Goal: Check status: Check status

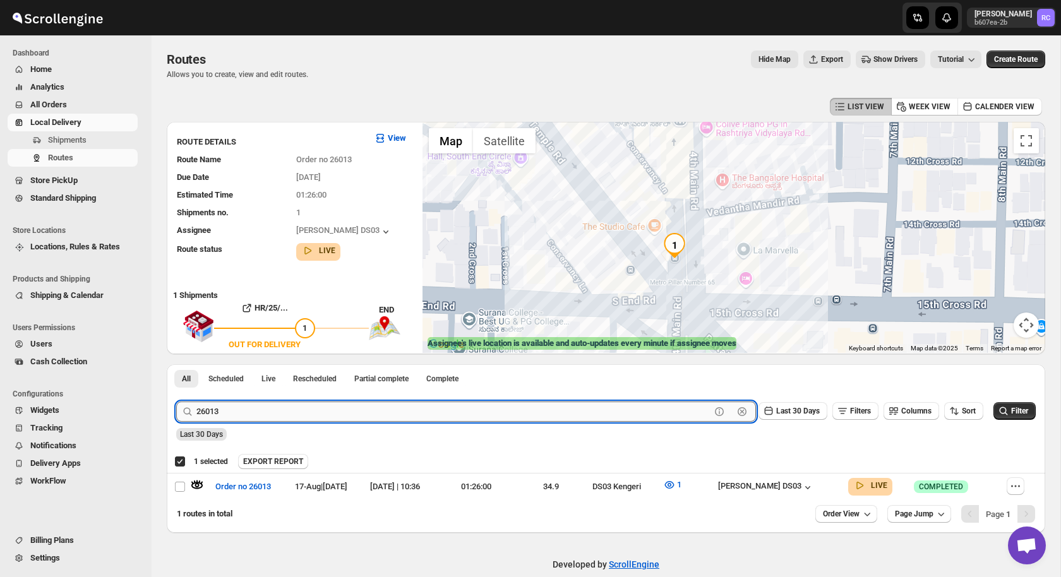
click at [228, 410] on input "26013" at bounding box center [453, 412] width 514 height 20
paste input "51"
click at [176, 364] on button "Submit" at bounding box center [194, 370] width 36 height 13
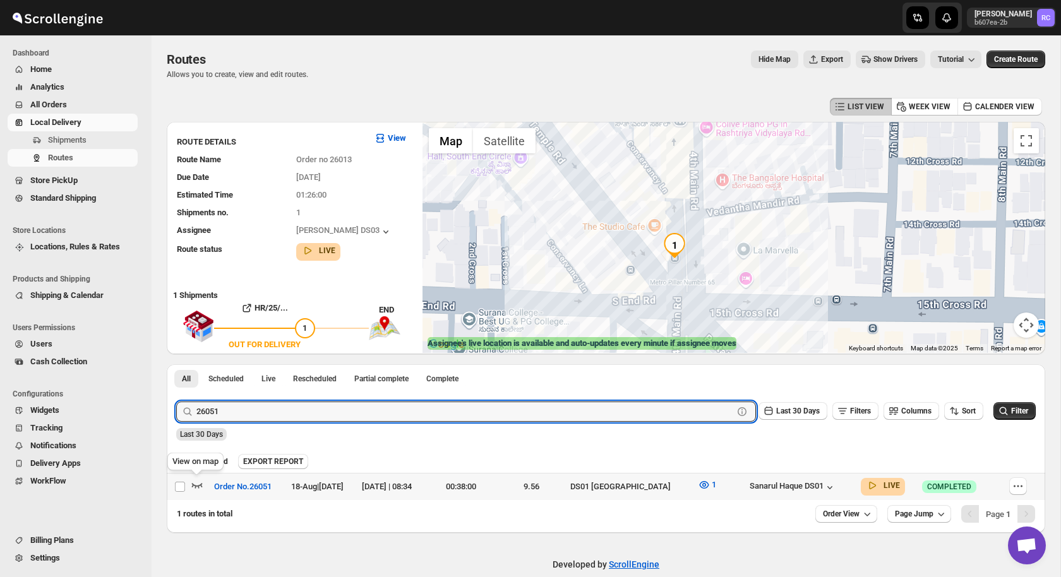
click at [198, 486] on icon "button" at bounding box center [197, 485] width 11 height 5
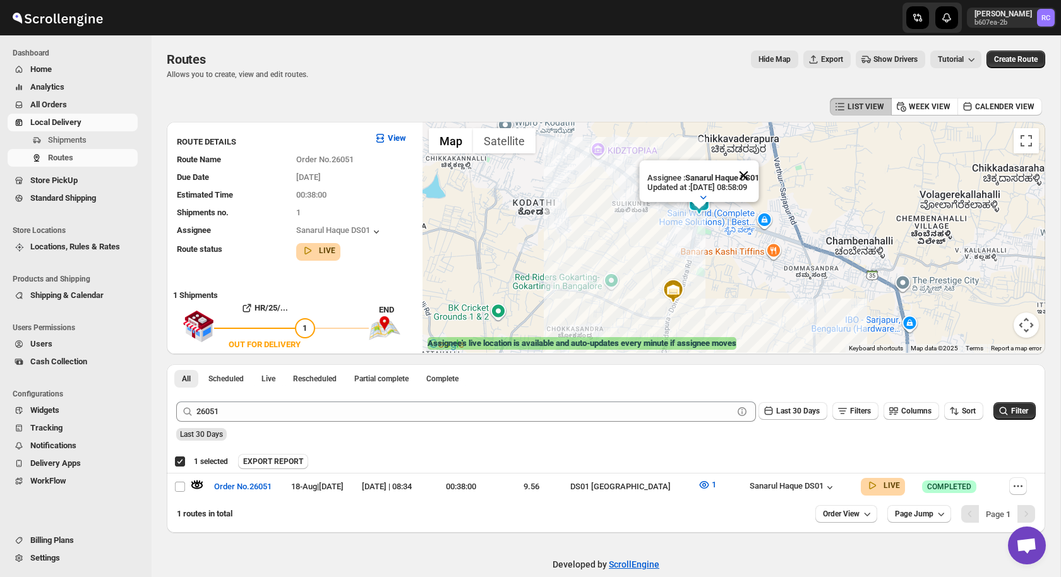
click at [751, 172] on button "Close" at bounding box center [743, 175] width 30 height 30
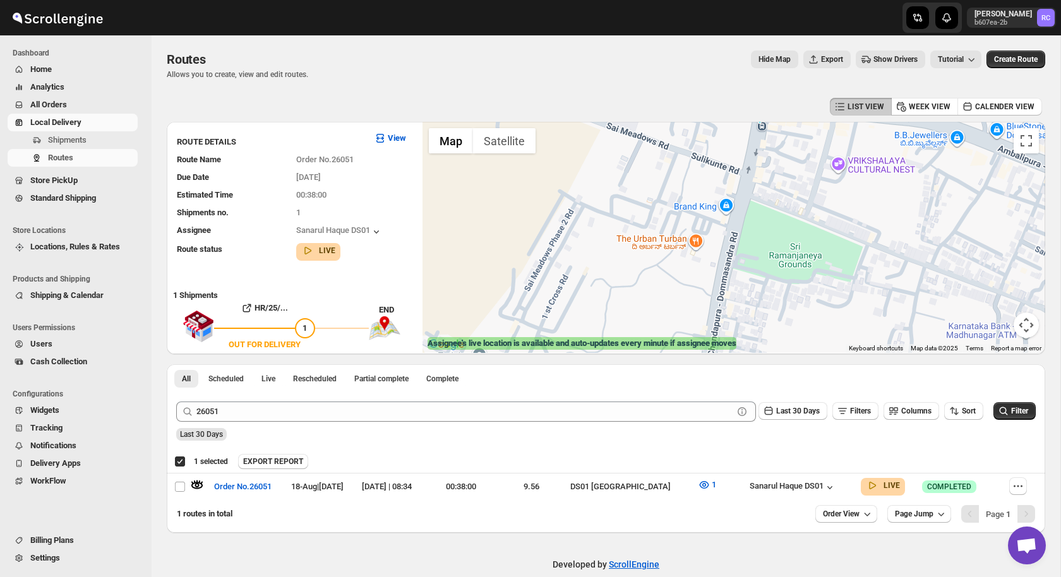
drag, startPoint x: 742, startPoint y: 195, endPoint x: 704, endPoint y: 311, distance: 122.2
click at [704, 311] on div at bounding box center [733, 237] width 623 height 231
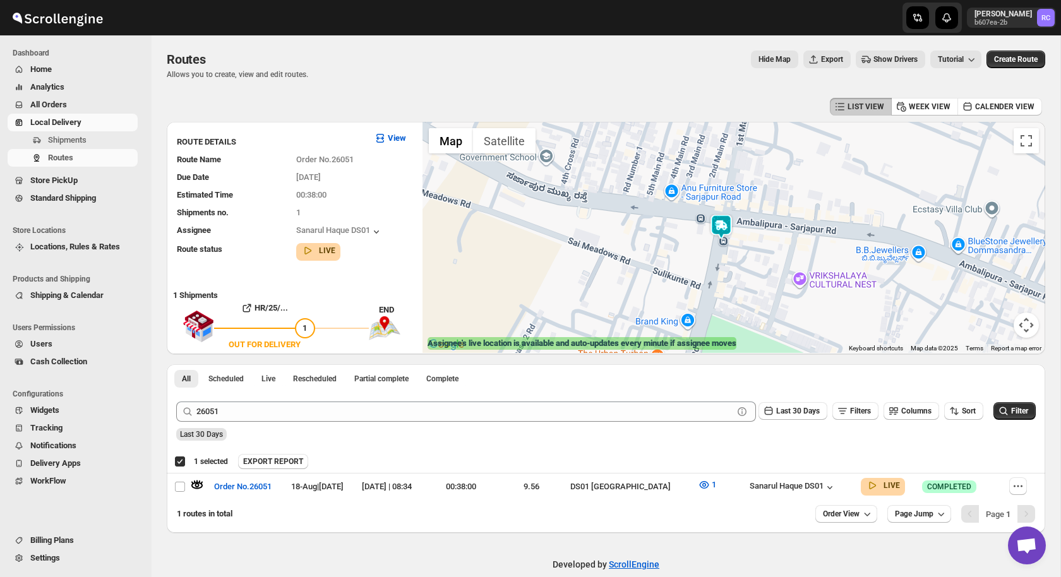
click at [731, 219] on img at bounding box center [720, 226] width 25 height 25
click at [717, 233] on img at bounding box center [720, 226] width 25 height 25
click at [778, 170] on button "Close" at bounding box center [765, 175] width 30 height 30
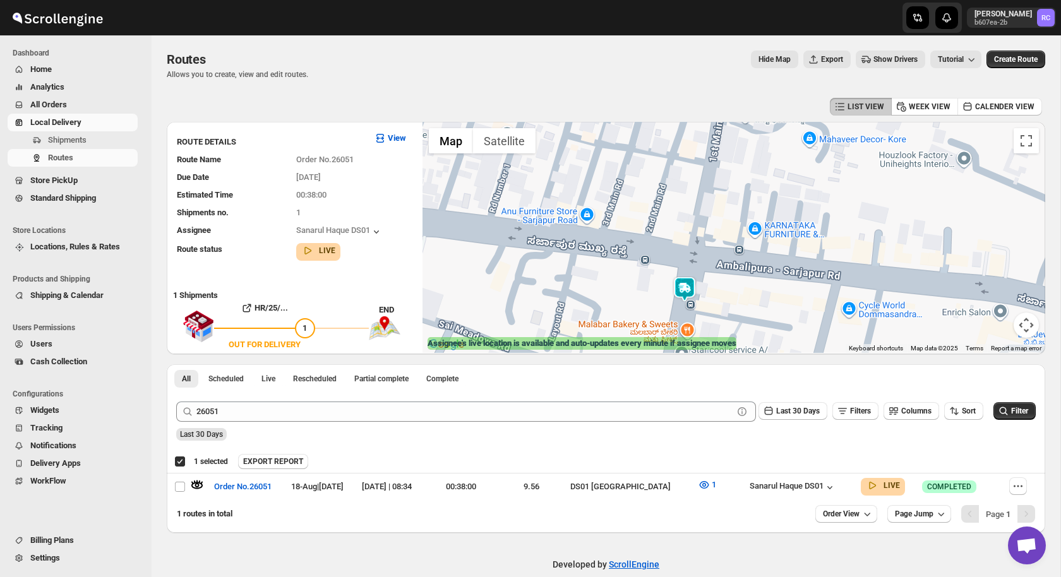
click at [684, 288] on img at bounding box center [684, 289] width 25 height 25
click at [681, 292] on img at bounding box center [684, 289] width 25 height 25
click at [746, 191] on button "Close" at bounding box center [736, 200] width 30 height 30
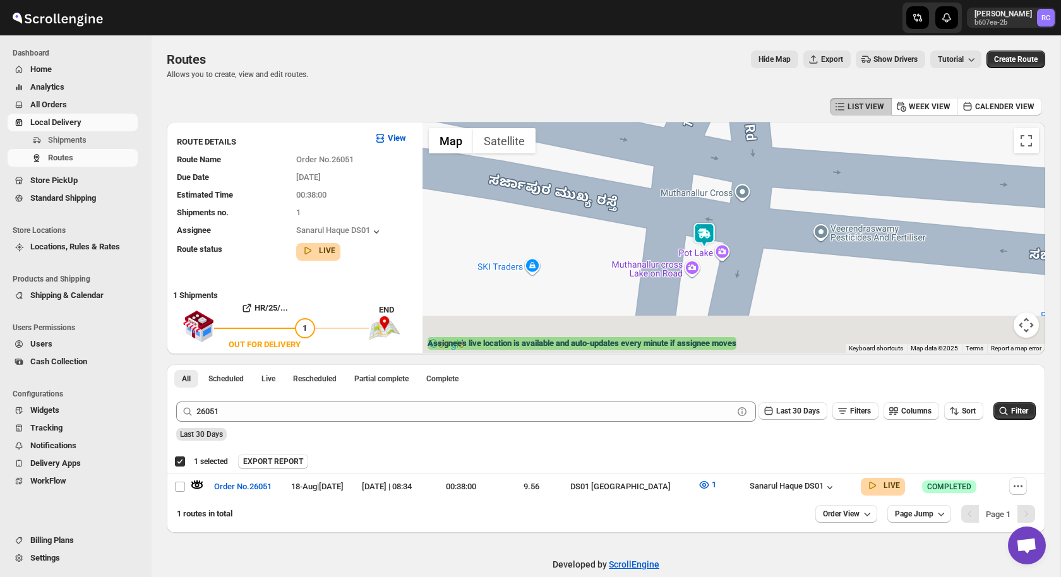
drag, startPoint x: 650, startPoint y: 290, endPoint x: 716, endPoint y: 152, distance: 153.4
click at [716, 152] on div "To navigate, press the arrow keys." at bounding box center [733, 237] width 623 height 231
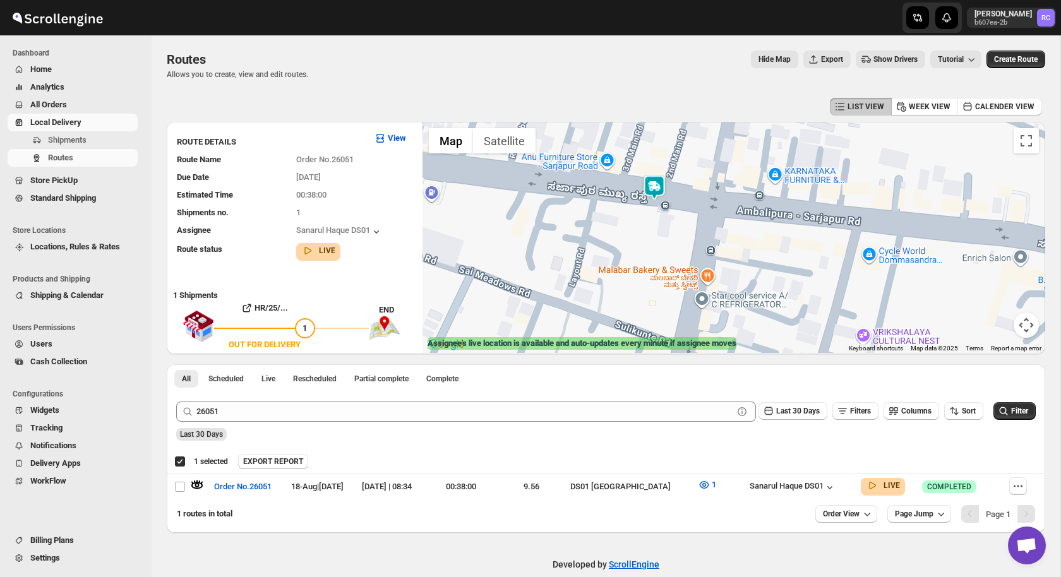
click at [655, 189] on img at bounding box center [654, 187] width 25 height 25
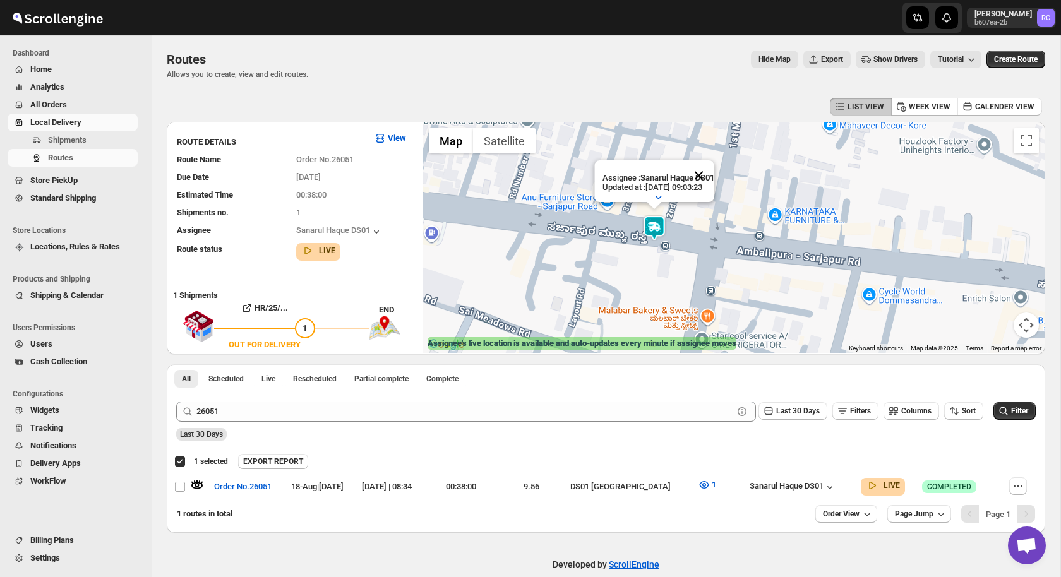
click at [707, 171] on button "Close" at bounding box center [698, 175] width 30 height 30
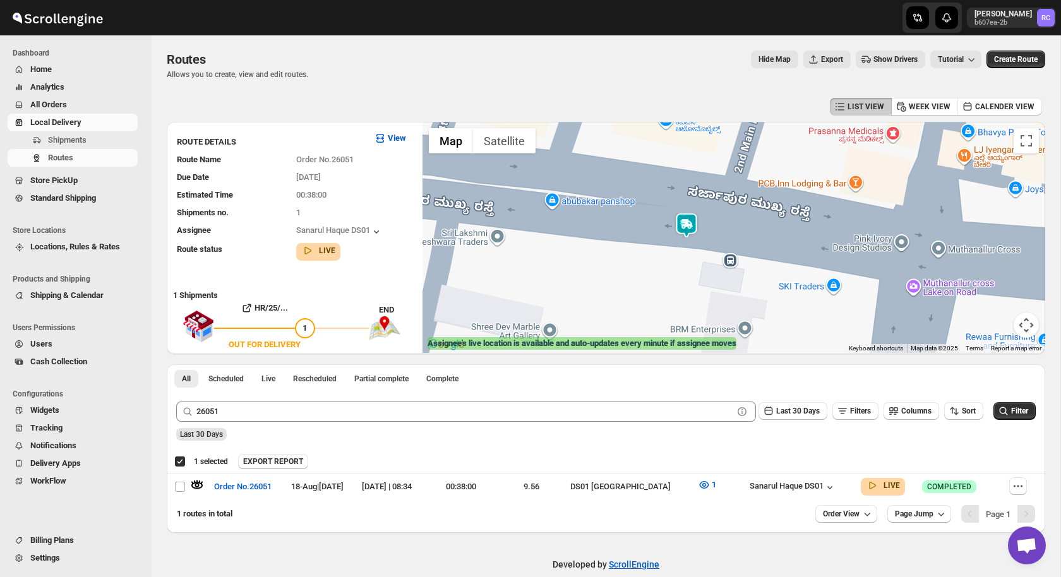
drag, startPoint x: 599, startPoint y: 242, endPoint x: 798, endPoint y: 220, distance: 200.8
click at [798, 220] on div at bounding box center [733, 237] width 623 height 231
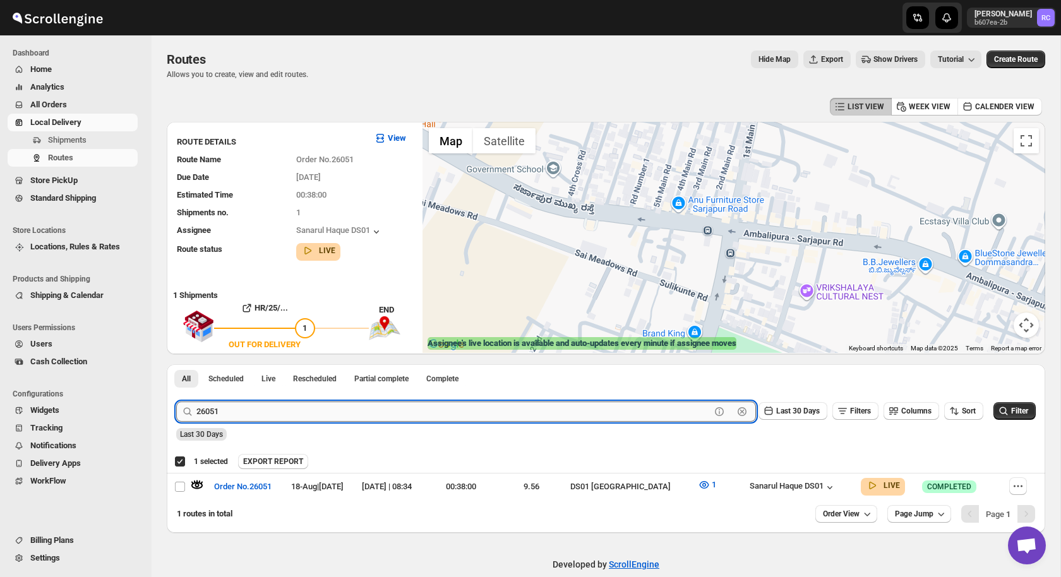
click at [230, 410] on input "26051" at bounding box center [453, 412] width 514 height 20
type input "26054"
click at [176, 364] on button "Submit" at bounding box center [194, 370] width 36 height 13
click at [199, 479] on icon "button" at bounding box center [197, 485] width 13 height 13
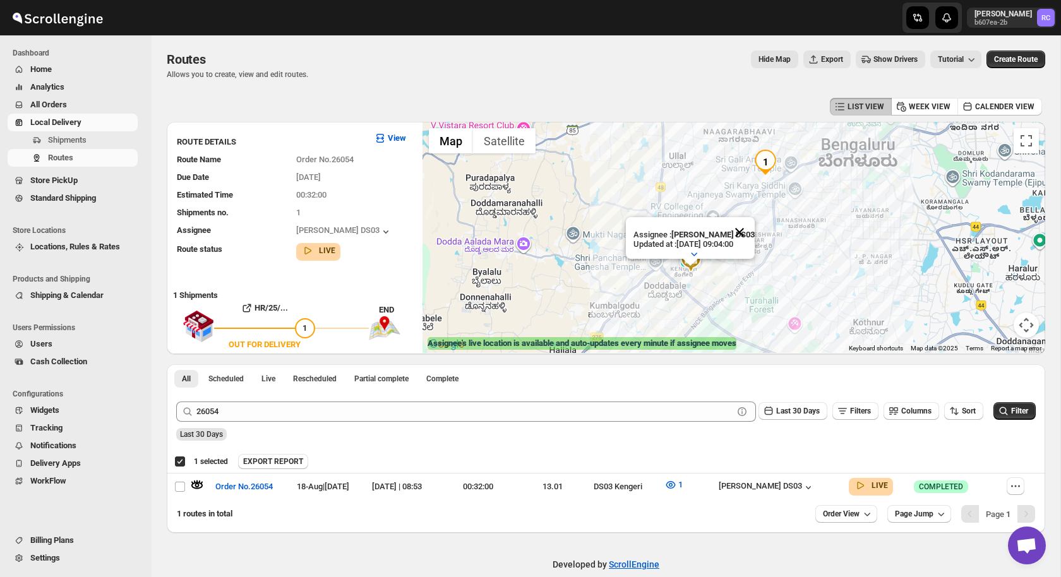
click at [744, 227] on button "Close" at bounding box center [739, 232] width 30 height 30
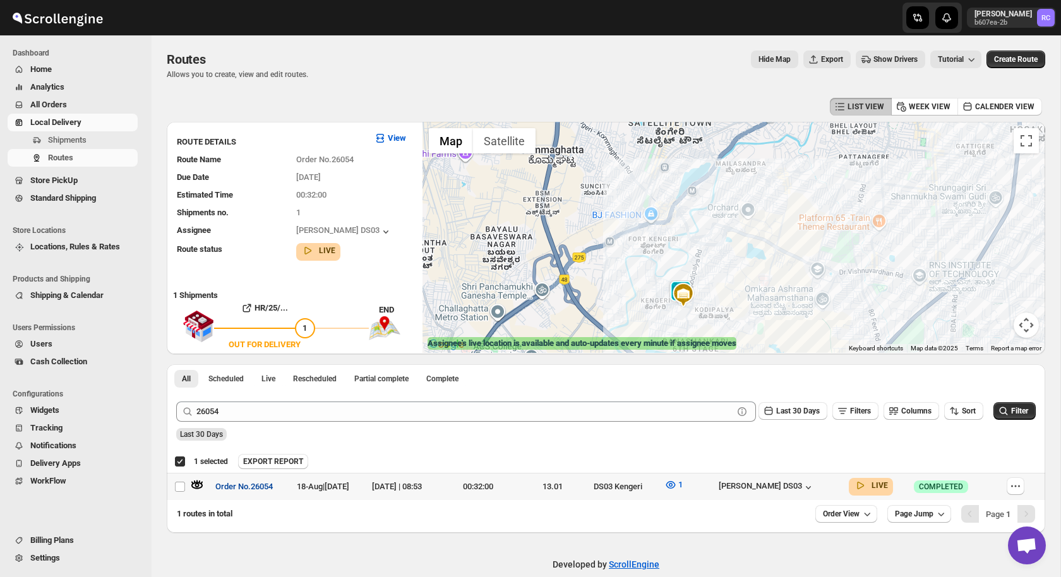
click at [249, 489] on span "Order No.26054" at bounding box center [243, 487] width 57 height 13
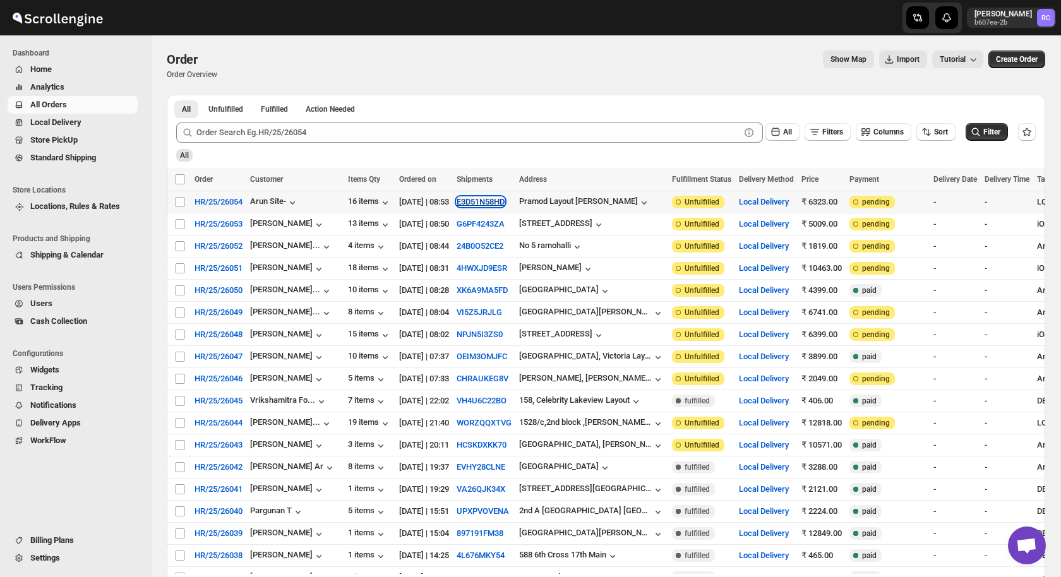
click at [505, 200] on button "E3D51N58HD" at bounding box center [481, 201] width 48 height 9
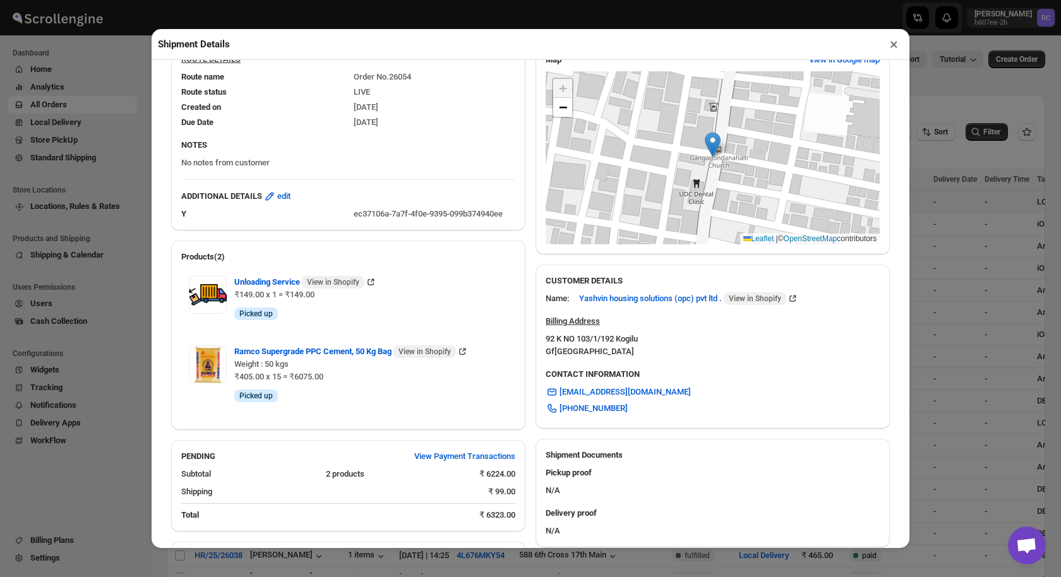
scroll to position [496, 0]
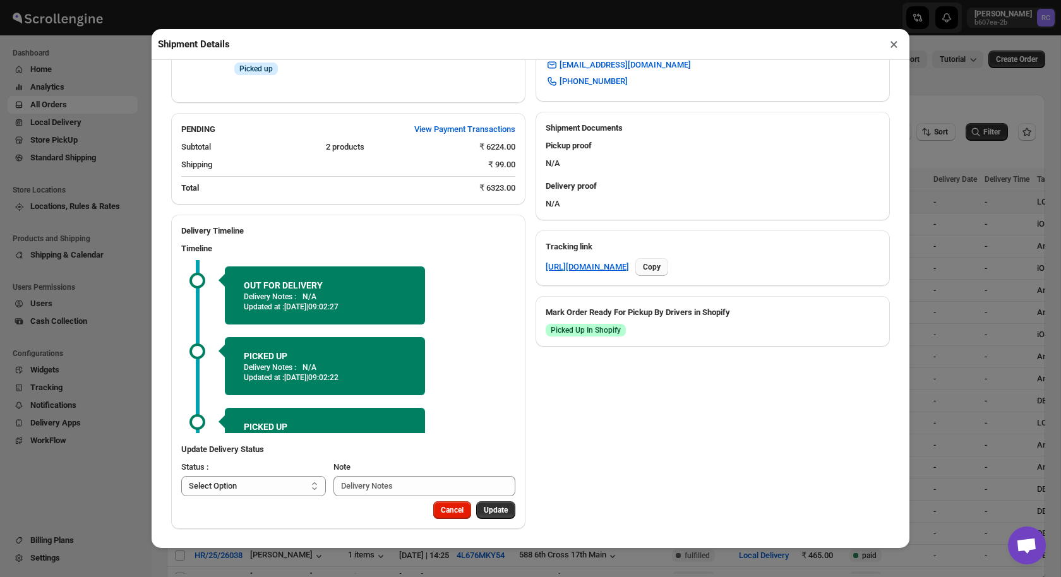
click at [660, 267] on span "Copy" at bounding box center [652, 267] width 18 height 10
select select "IN"
select select "[GEOGRAPHIC_DATA]"
select select "IN"
select select "[GEOGRAPHIC_DATA]"
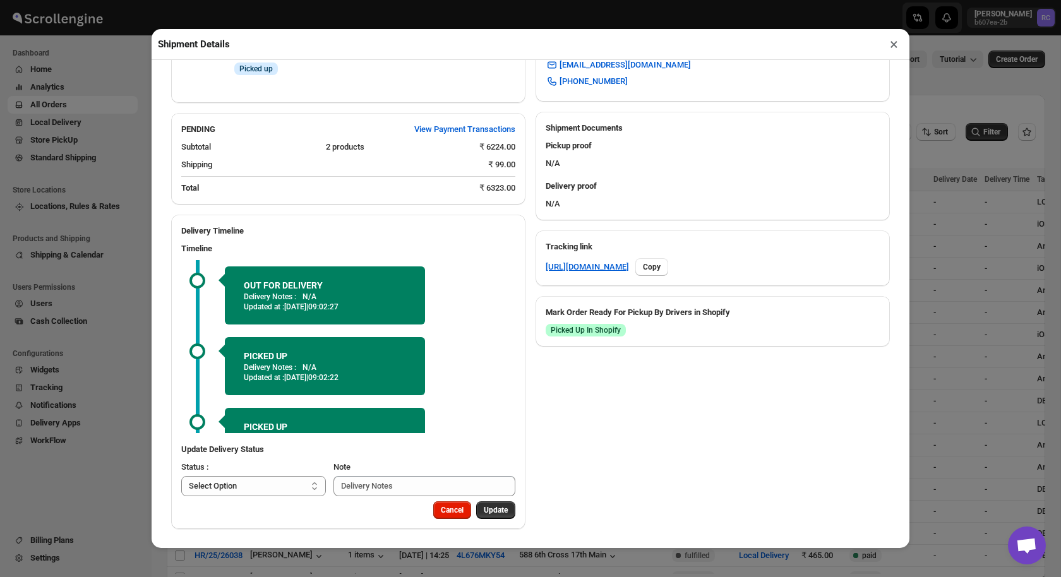
select select "IN"
select select "[GEOGRAPHIC_DATA]"
select select "IN"
select select "[GEOGRAPHIC_DATA]"
select select "IN"
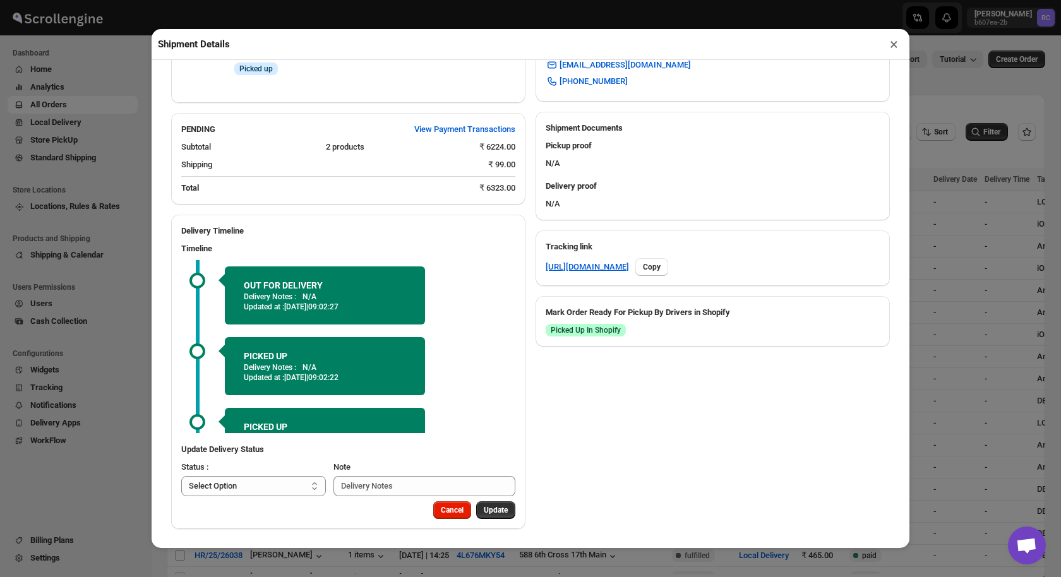
select select "[GEOGRAPHIC_DATA]"
select select "IN"
select select "[GEOGRAPHIC_DATA]"
select select "IN"
select select "[GEOGRAPHIC_DATA]"
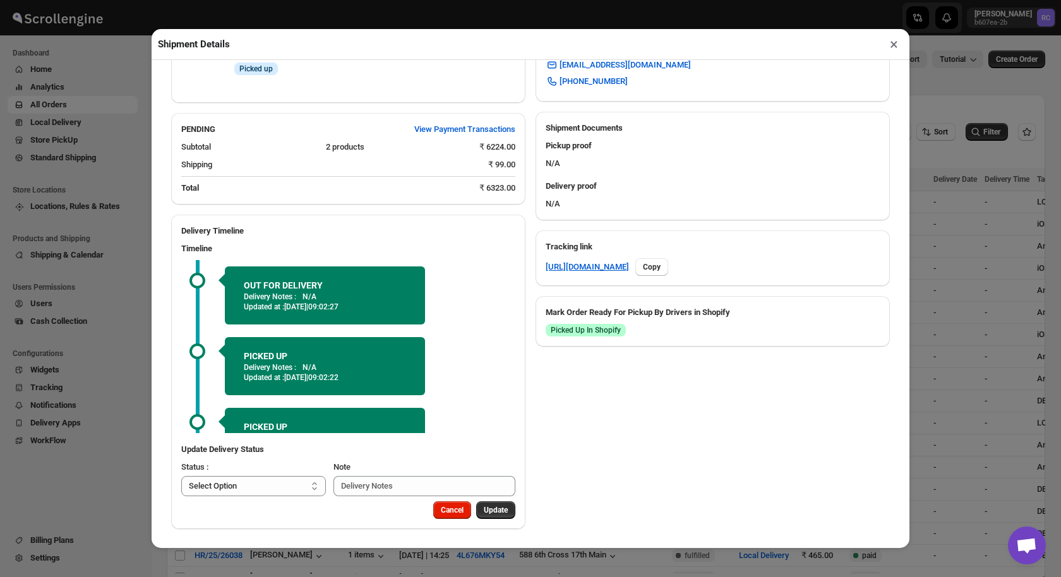
select select "IN"
select select "[GEOGRAPHIC_DATA]"
select select "IN"
select select "[GEOGRAPHIC_DATA]"
select select "IN"
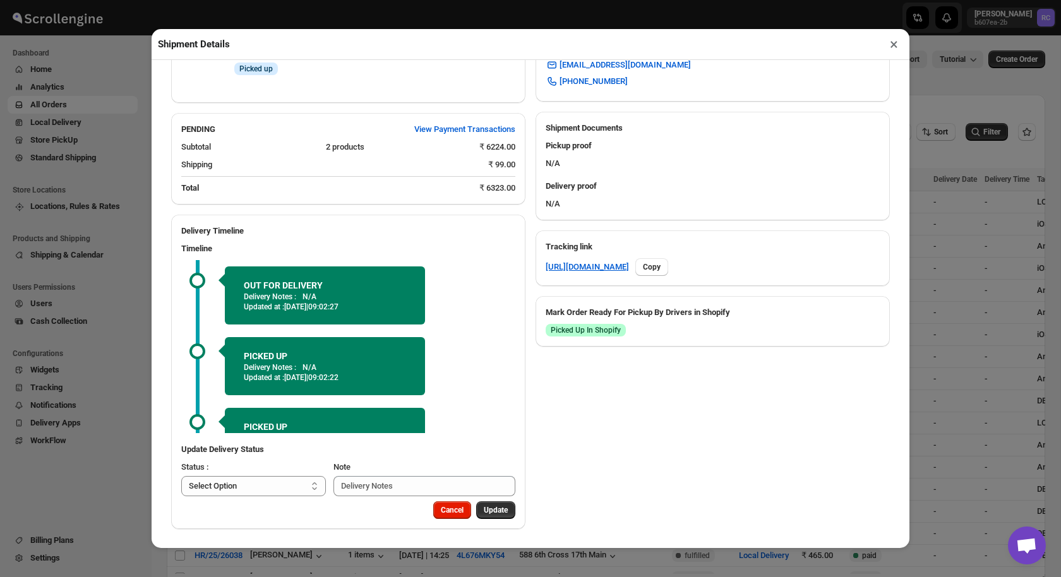
select select "[GEOGRAPHIC_DATA]"
select select "IN"
select select "[GEOGRAPHIC_DATA]"
select select "IN"
select select "[GEOGRAPHIC_DATA]"
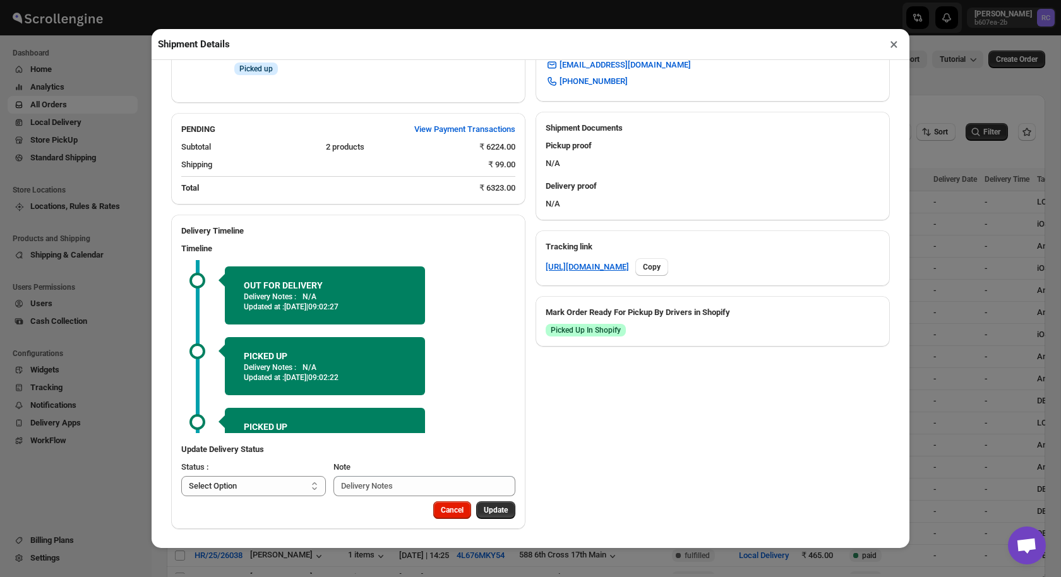
select select "IN"
select select "[GEOGRAPHIC_DATA]"
select select "IN"
select select "[GEOGRAPHIC_DATA]"
select select "IN"
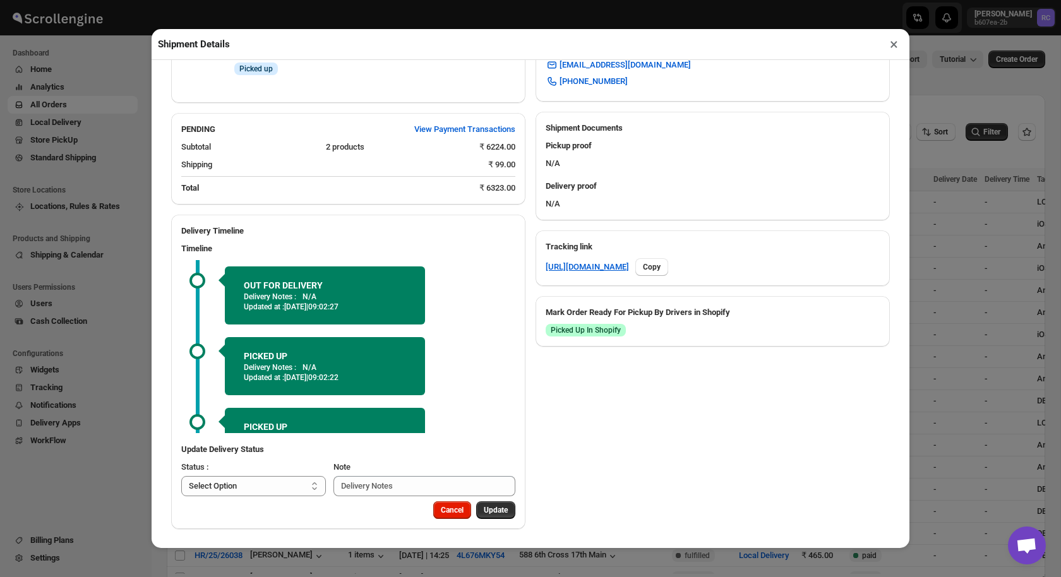
select select "[GEOGRAPHIC_DATA]"
select select "IN"
select select "[GEOGRAPHIC_DATA]"
select select "IN"
select select "[GEOGRAPHIC_DATA]"
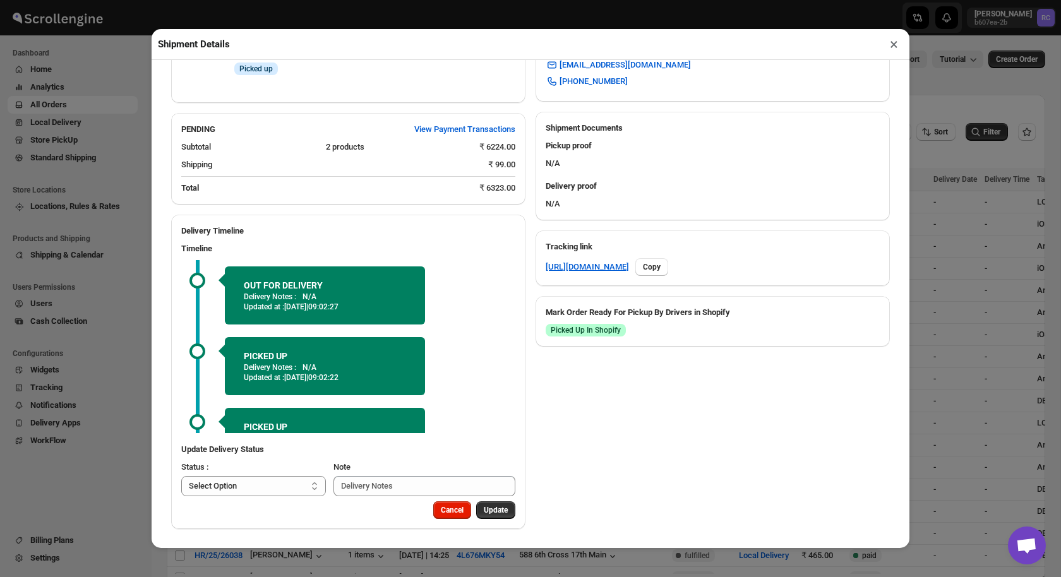
select select "IN"
select select "[GEOGRAPHIC_DATA]"
select select "IN"
select select "[GEOGRAPHIC_DATA]"
select select "IN"
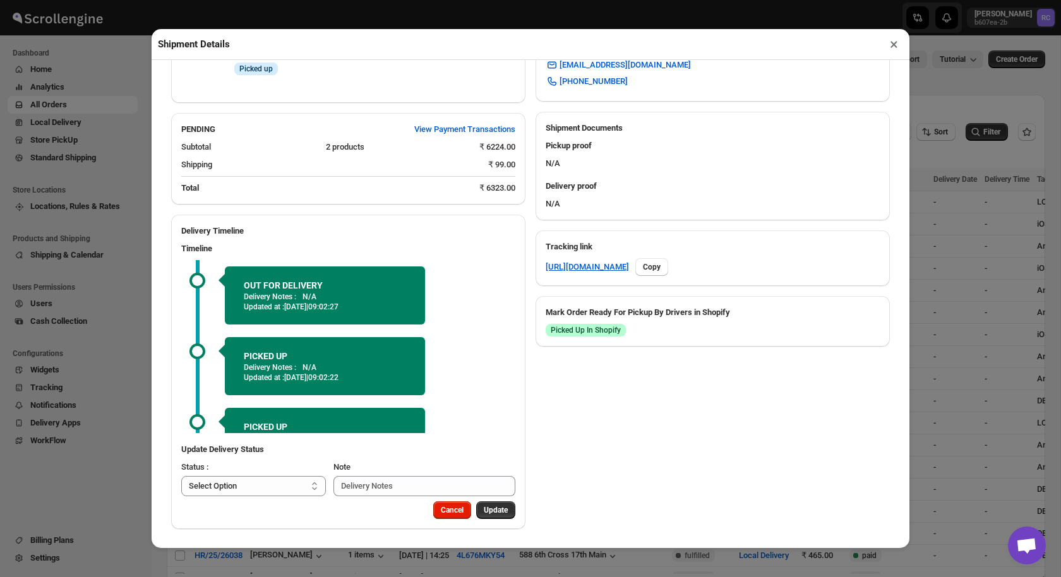
select select "[GEOGRAPHIC_DATA]"
select select "IN"
select select "[GEOGRAPHIC_DATA]"
select select "IN"
select select "[GEOGRAPHIC_DATA]"
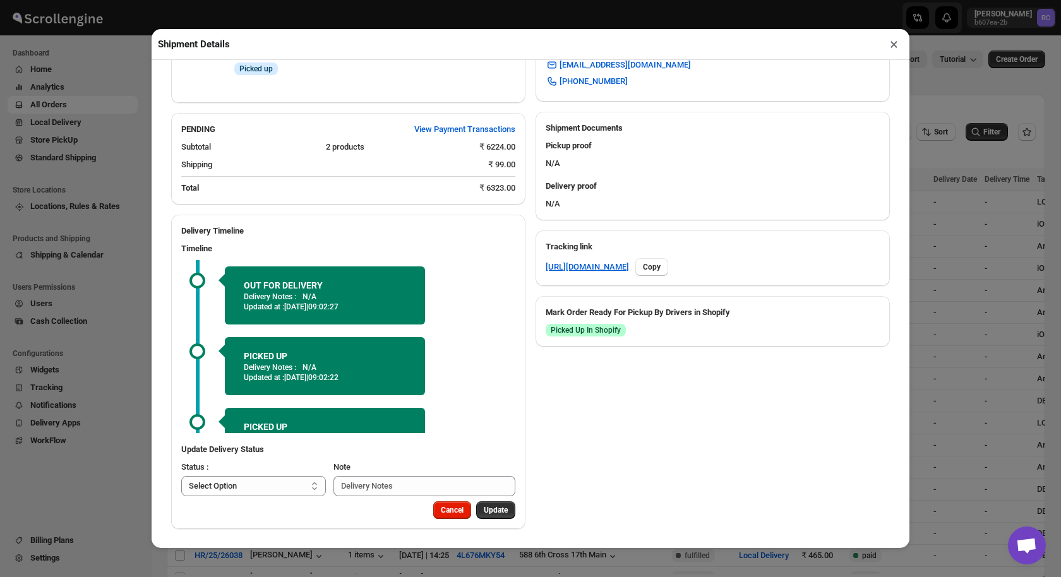
select select "IN"
select select "[GEOGRAPHIC_DATA]"
select select "IN"
select select "[GEOGRAPHIC_DATA]"
select select "IN"
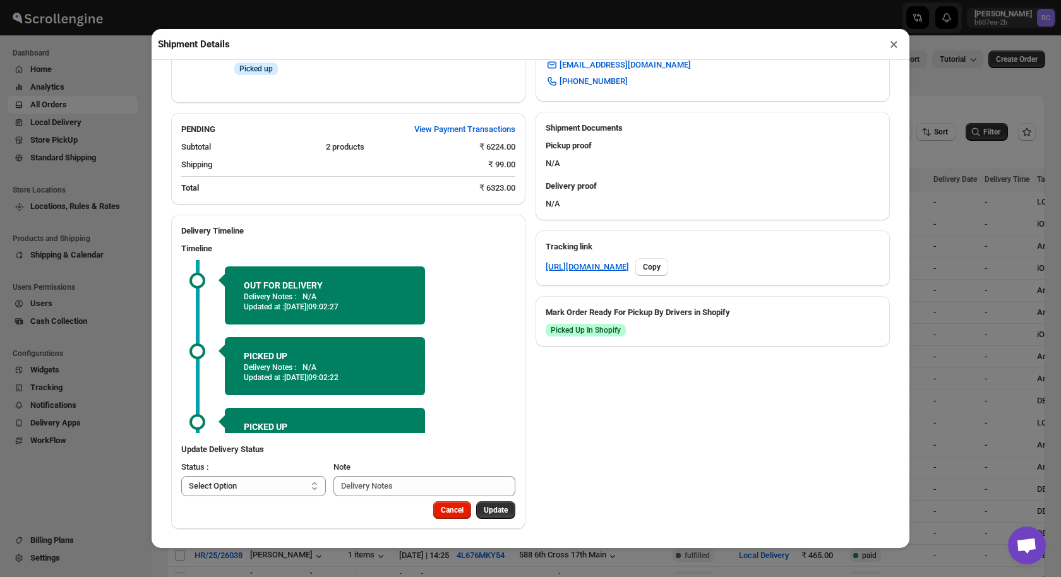
select select "[GEOGRAPHIC_DATA]"
select select "IN"
select select "[GEOGRAPHIC_DATA]"
select select "IN"
select select "[GEOGRAPHIC_DATA]"
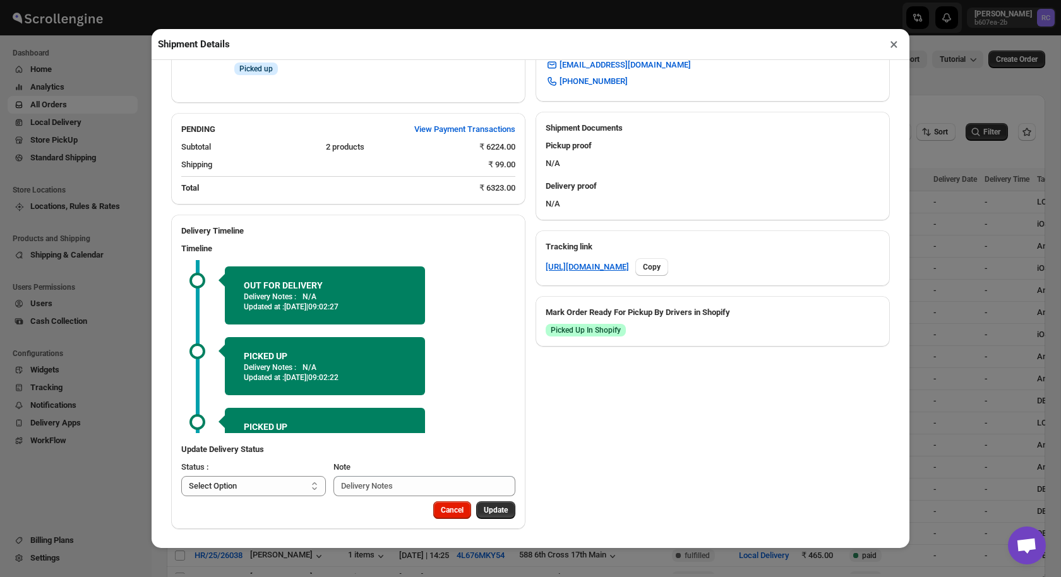
select select "IN"
select select "[GEOGRAPHIC_DATA]"
select select "IN"
select select "[GEOGRAPHIC_DATA]"
select select "IN"
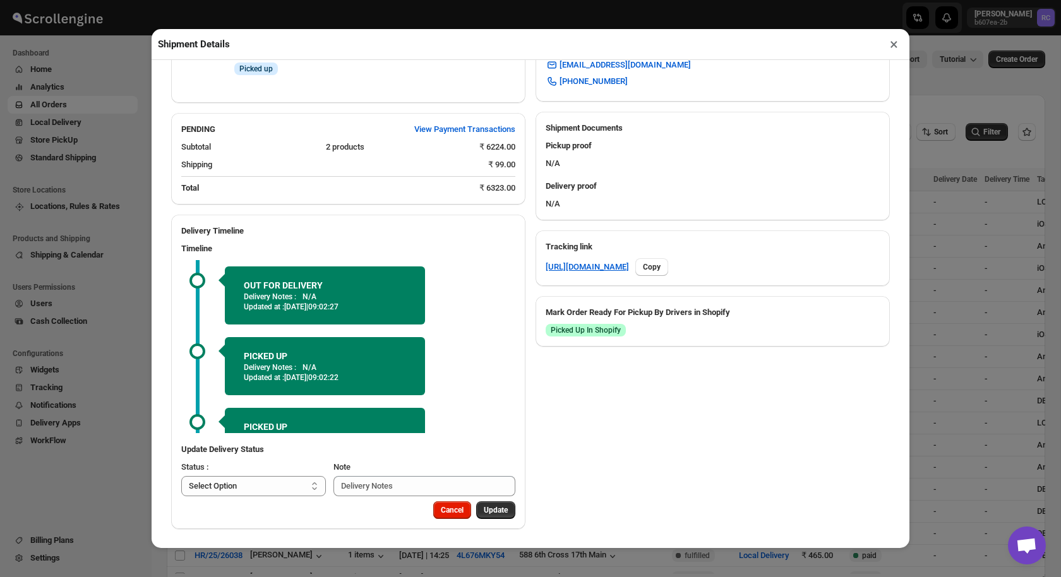
select select "[GEOGRAPHIC_DATA]"
select select "IN"
select select "[GEOGRAPHIC_DATA]"
select select "IN"
select select "[GEOGRAPHIC_DATA]"
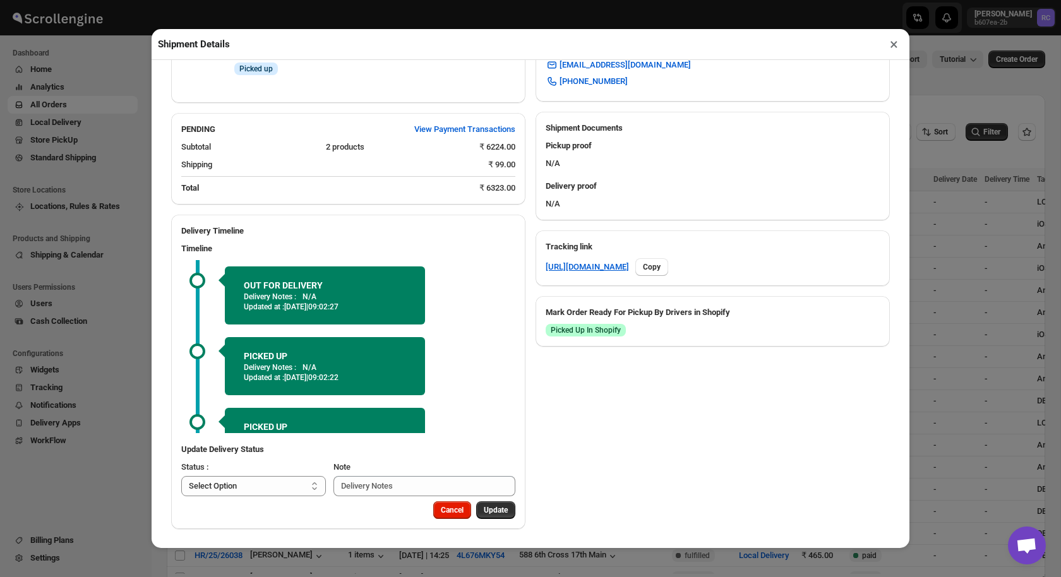
select select "IN"
select select "[GEOGRAPHIC_DATA]"
select select "IN"
select select "[GEOGRAPHIC_DATA]"
select select "IN"
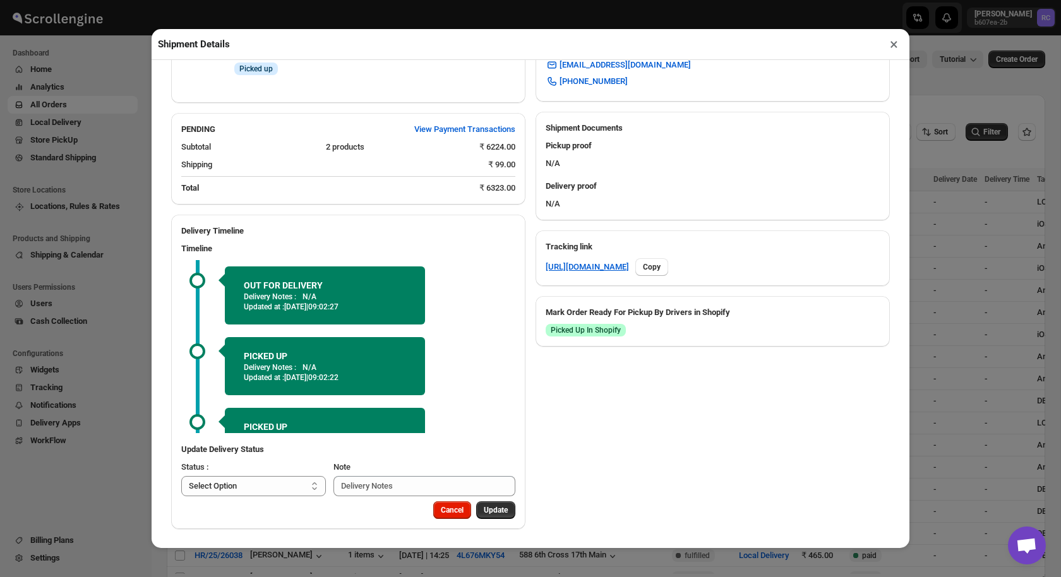
select select "[GEOGRAPHIC_DATA]"
select select "IN"
select select "[GEOGRAPHIC_DATA]"
select select "IN"
select select "[GEOGRAPHIC_DATA]"
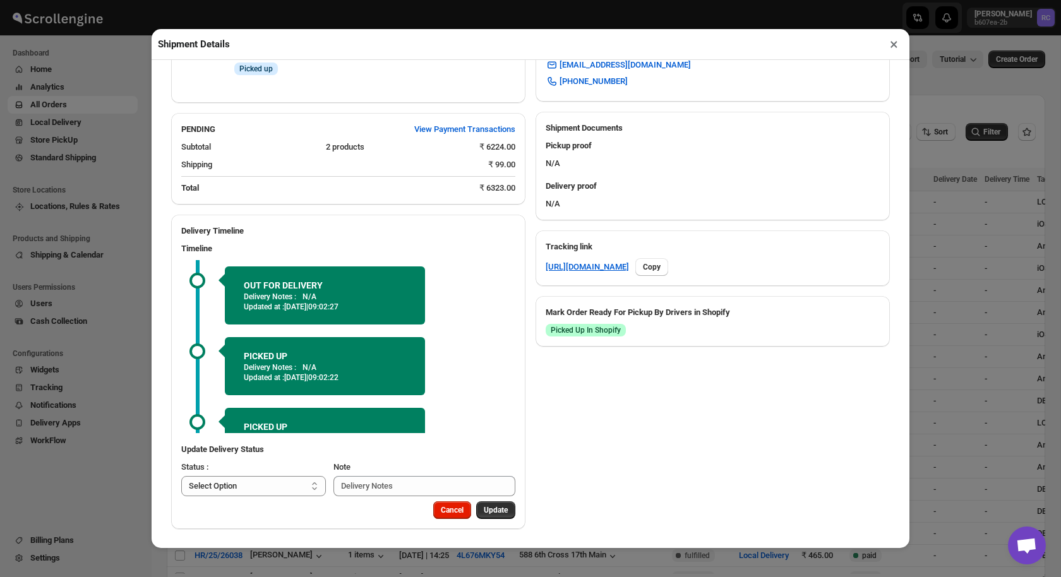
select select "IN"
select select "[GEOGRAPHIC_DATA]"
select select "IN"
select select "[GEOGRAPHIC_DATA]"
select select "IN"
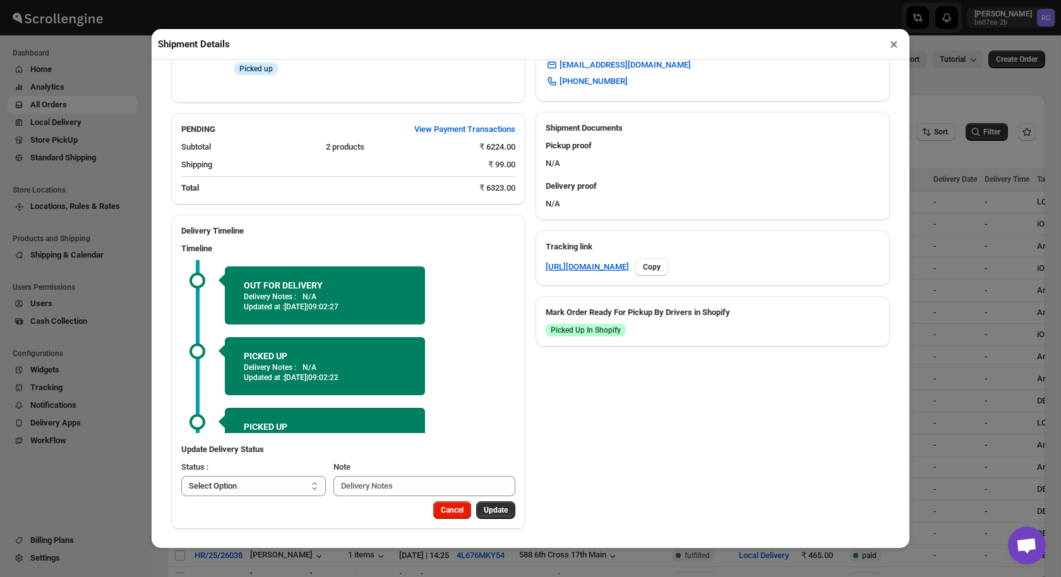
select select "[GEOGRAPHIC_DATA]"
select select "IN"
select select "[GEOGRAPHIC_DATA]"
select select "IN"
select select "[GEOGRAPHIC_DATA]"
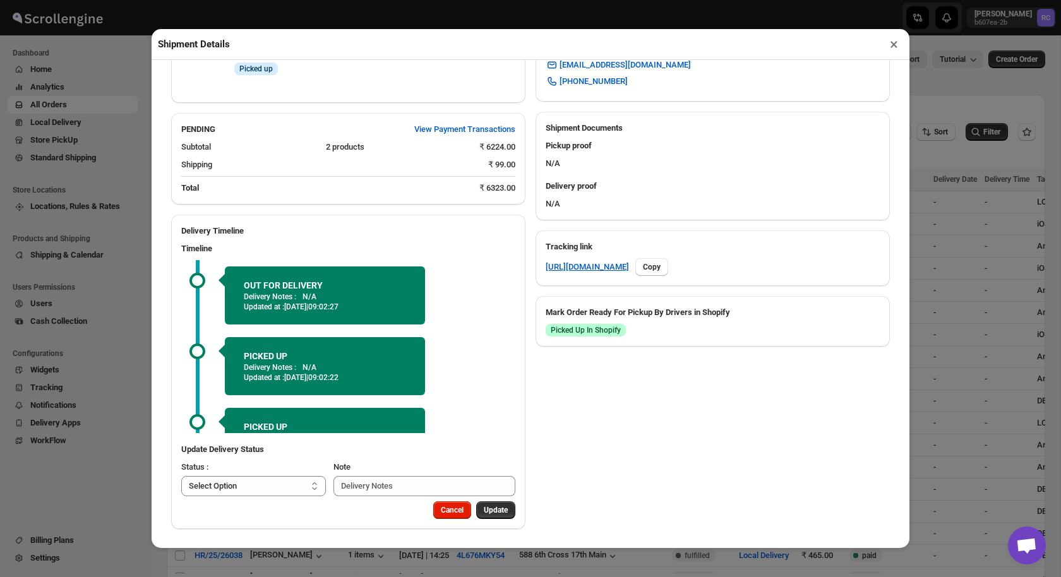
select select "IN"
select select "[GEOGRAPHIC_DATA]"
select select "IN"
select select "[GEOGRAPHIC_DATA]"
select select "IN"
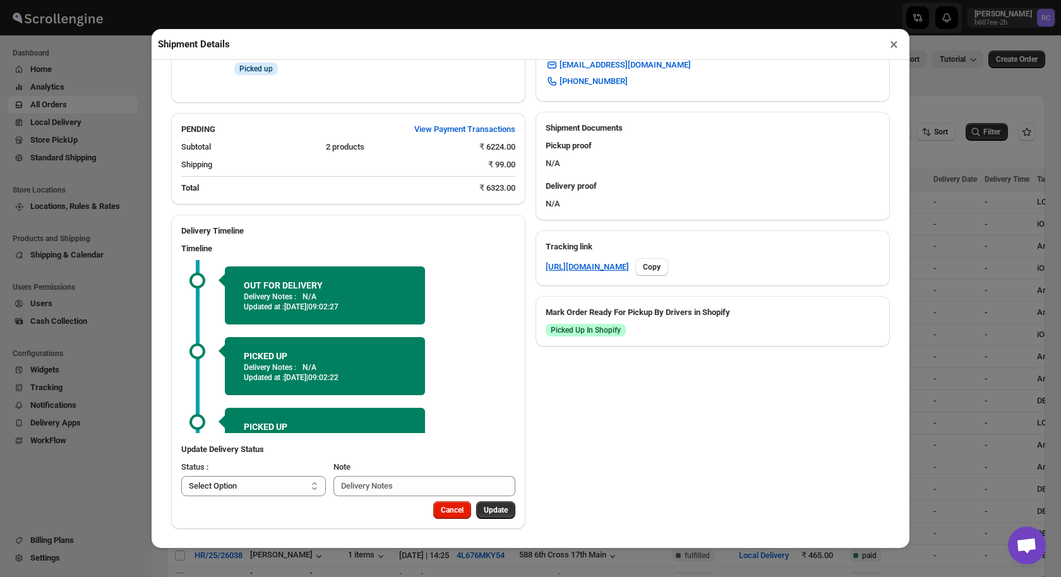
select select "[GEOGRAPHIC_DATA]"
select select "IN"
select select "[GEOGRAPHIC_DATA]"
select select "IN"
select select "[GEOGRAPHIC_DATA]"
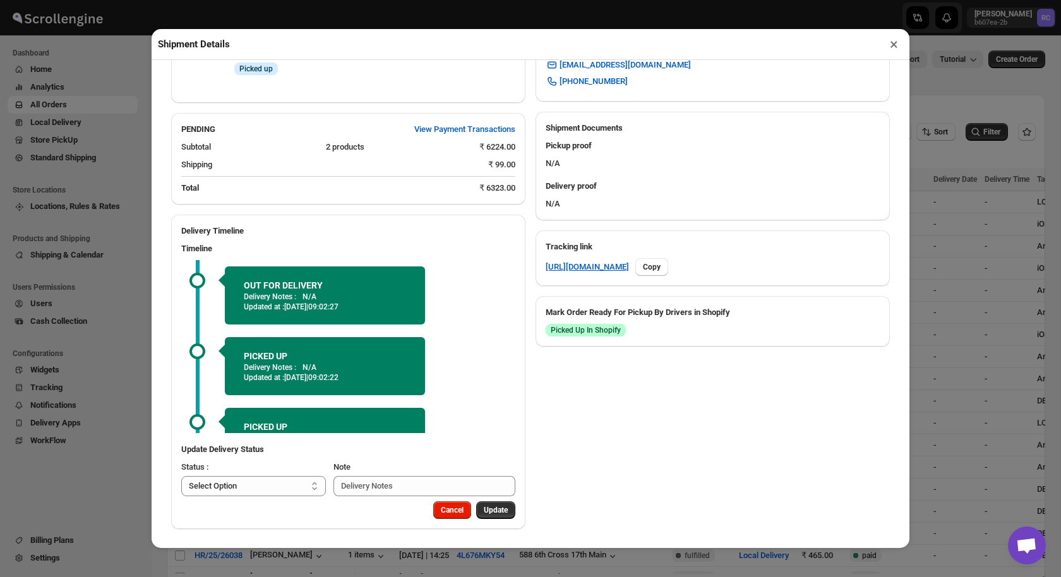
select select "IN"
select select "[GEOGRAPHIC_DATA]"
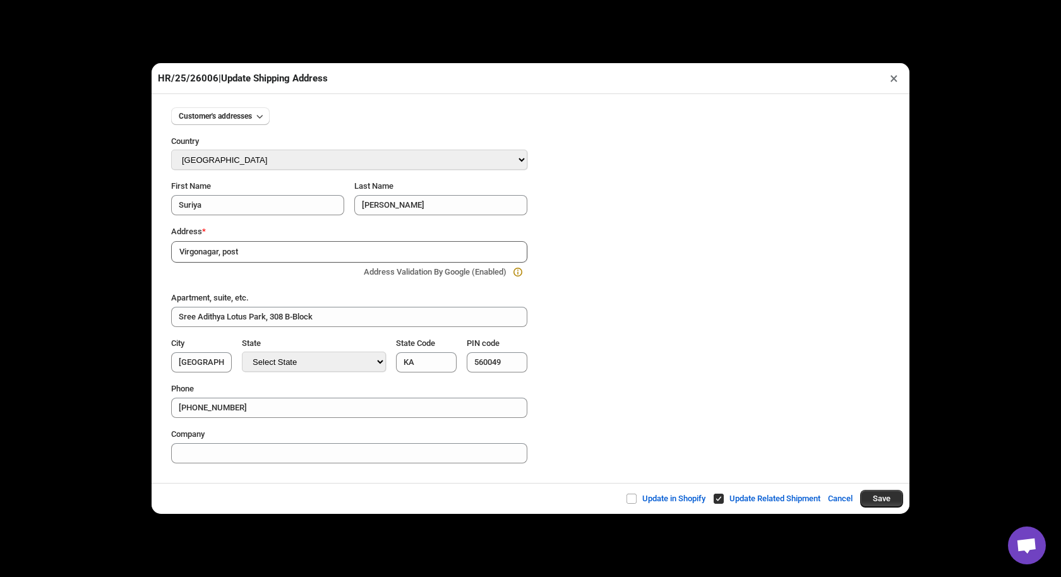
click at [890, 76] on button "×" at bounding box center [894, 78] width 18 height 18
click at [893, 78] on button "×" at bounding box center [894, 78] width 18 height 18
click at [897, 83] on button "×" at bounding box center [894, 78] width 18 height 18
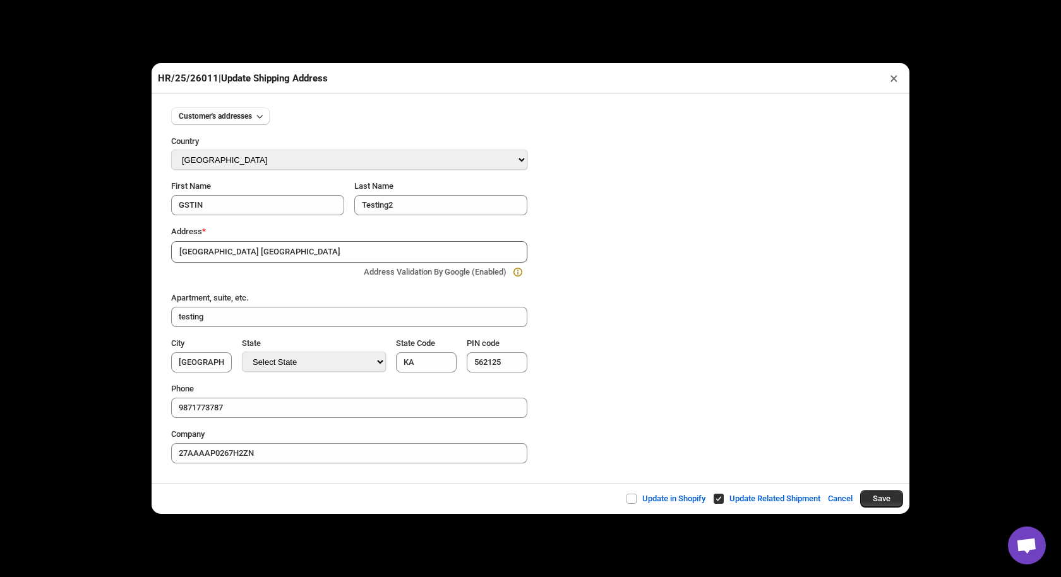
click at [897, 82] on button "×" at bounding box center [894, 78] width 18 height 18
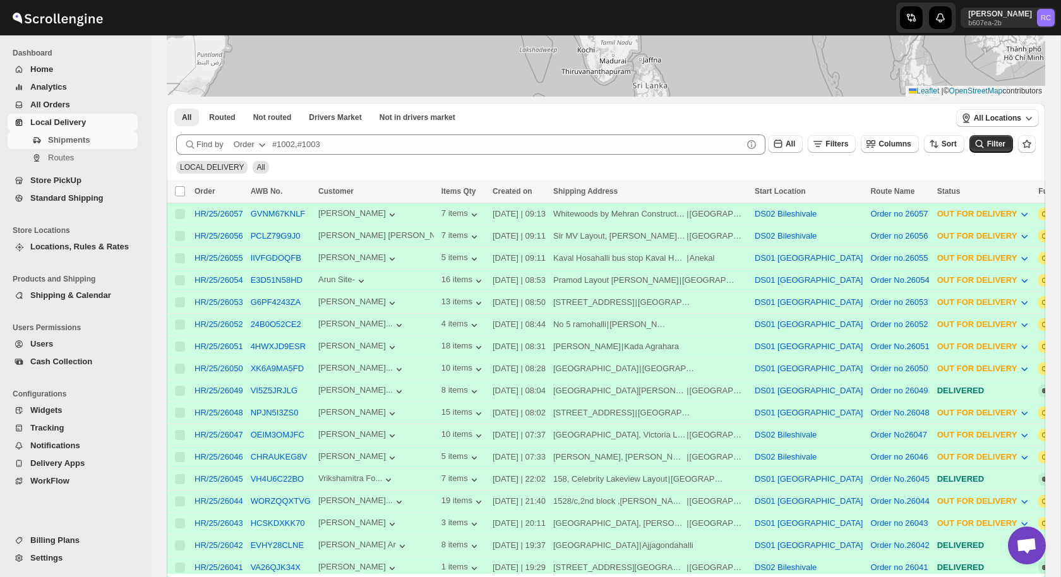
scroll to position [172, 0]
click at [219, 343] on div "HR/25/26051" at bounding box center [218, 344] width 49 height 9
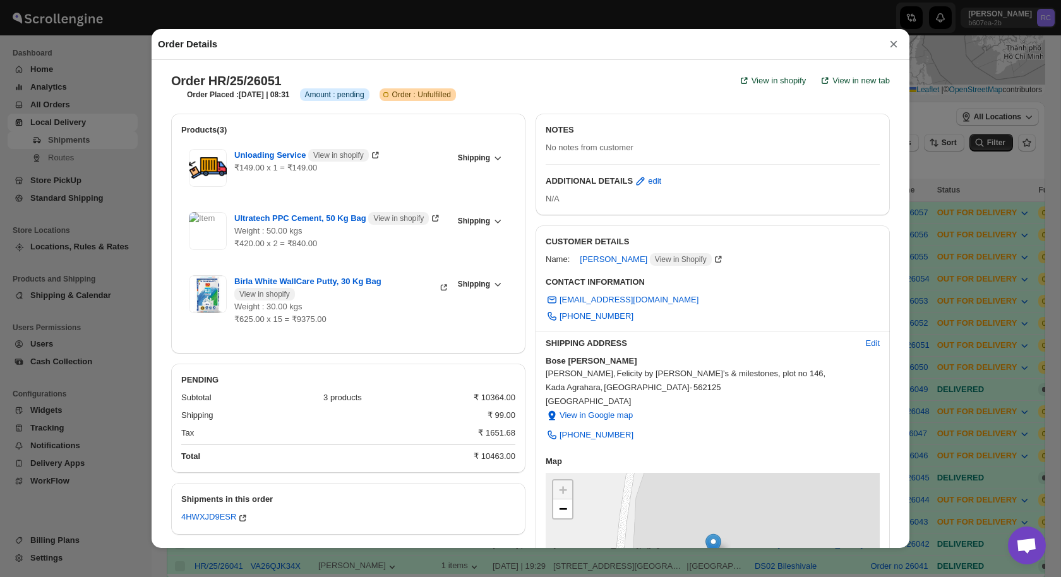
scroll to position [247, 0]
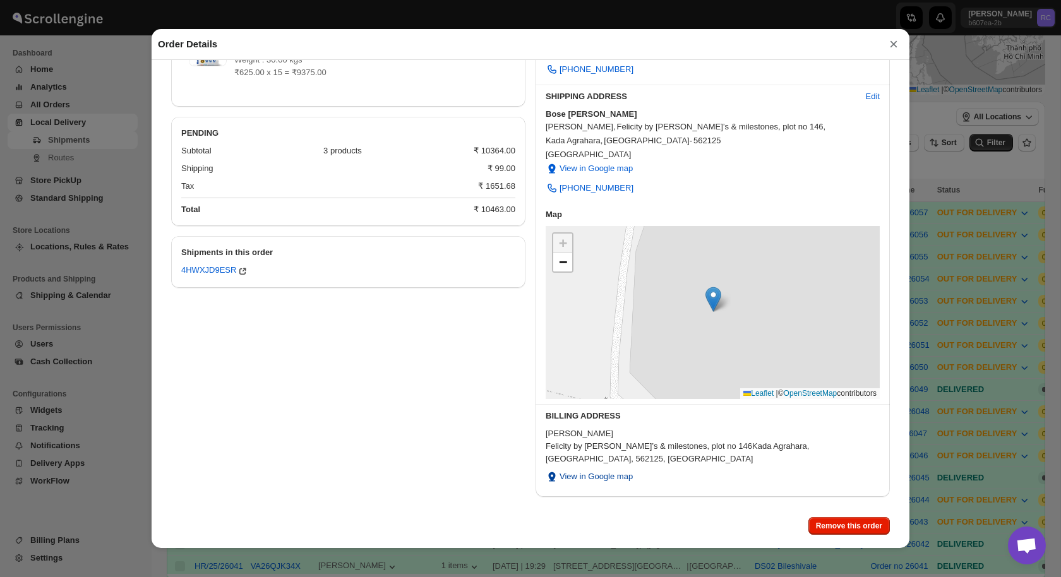
click at [585, 470] on span "View in Google map" at bounding box center [595, 476] width 73 height 13
click at [890, 45] on button "×" at bounding box center [893, 44] width 19 height 18
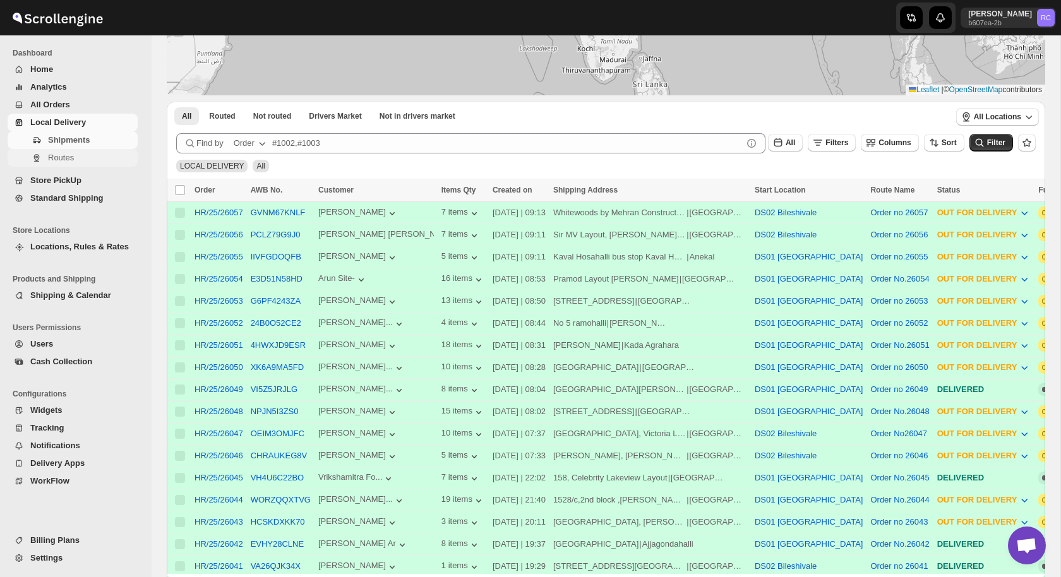
click at [71, 154] on span "Routes" at bounding box center [61, 157] width 26 height 9
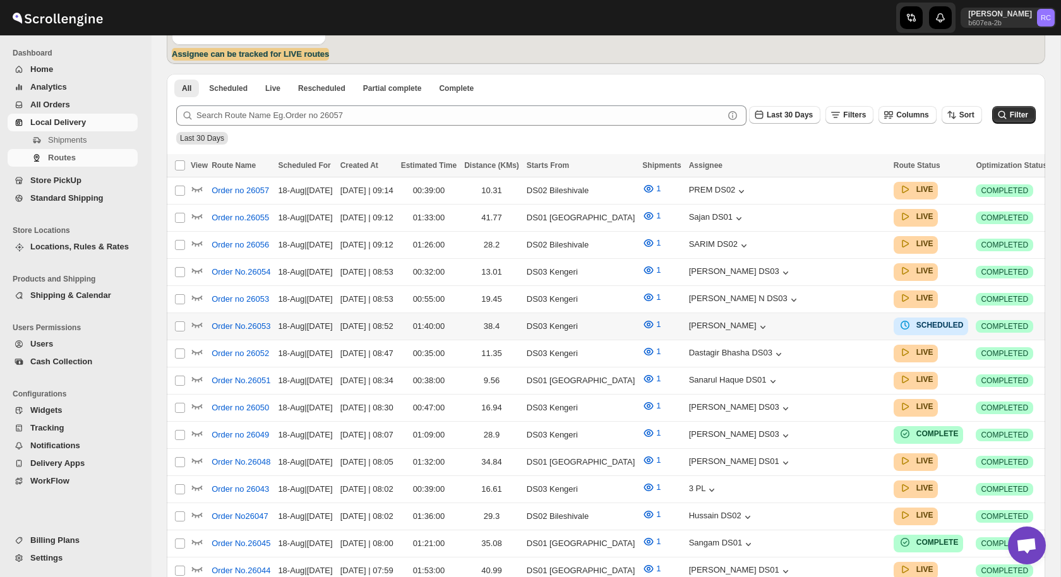
scroll to position [290, 0]
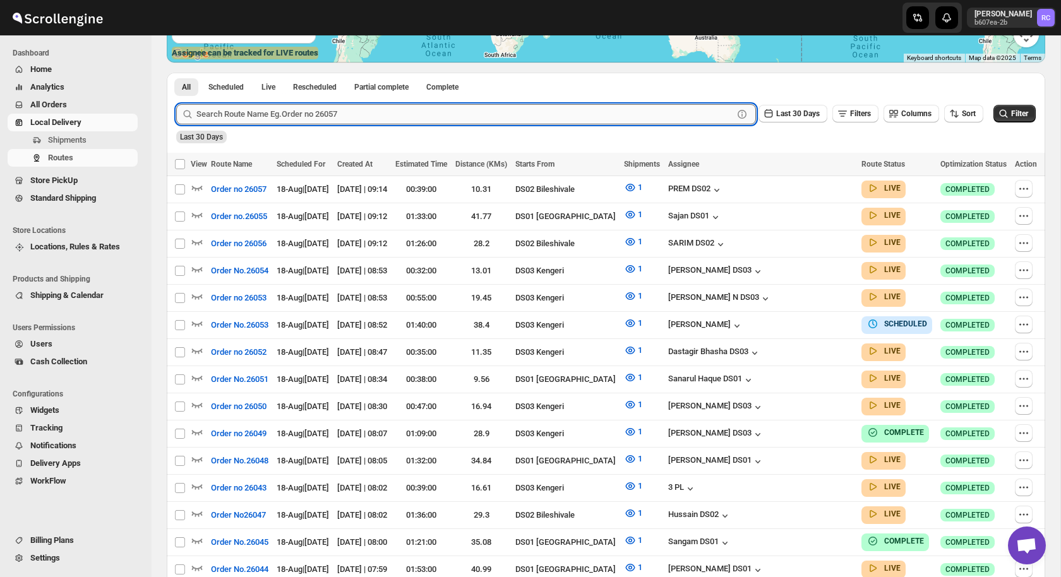
click at [275, 115] on input "text" at bounding box center [464, 114] width 537 height 20
type input "26051"
click button "Submit" at bounding box center [194, 79] width 36 height 13
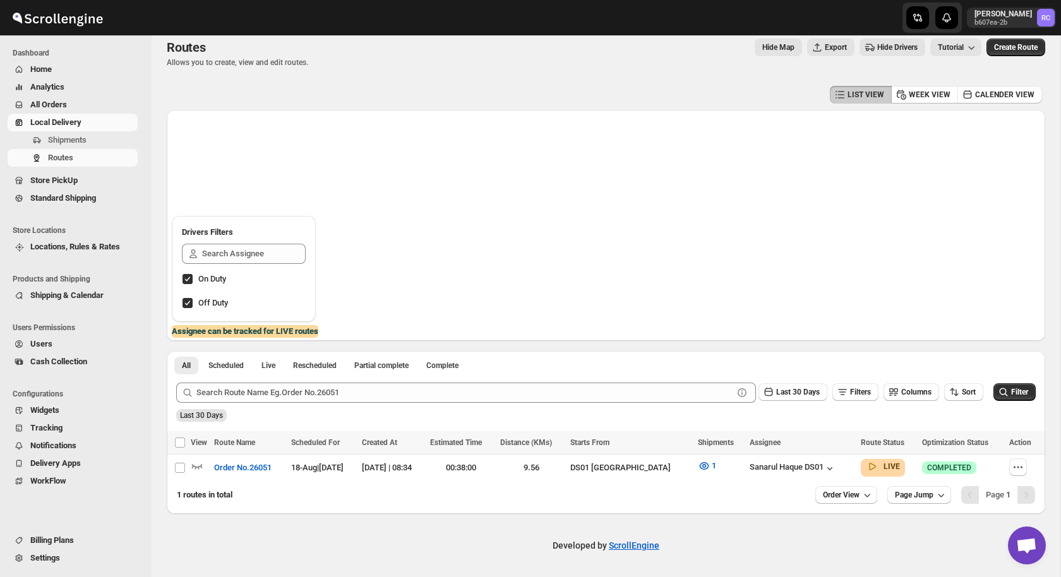
scroll to position [11, 0]
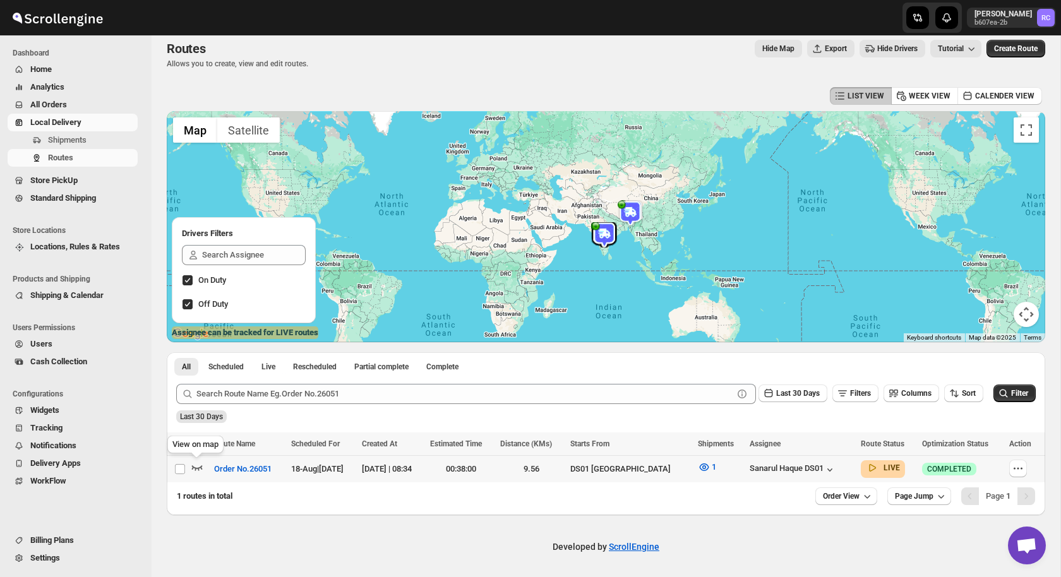
click at [193, 466] on icon "button" at bounding box center [197, 467] width 11 height 5
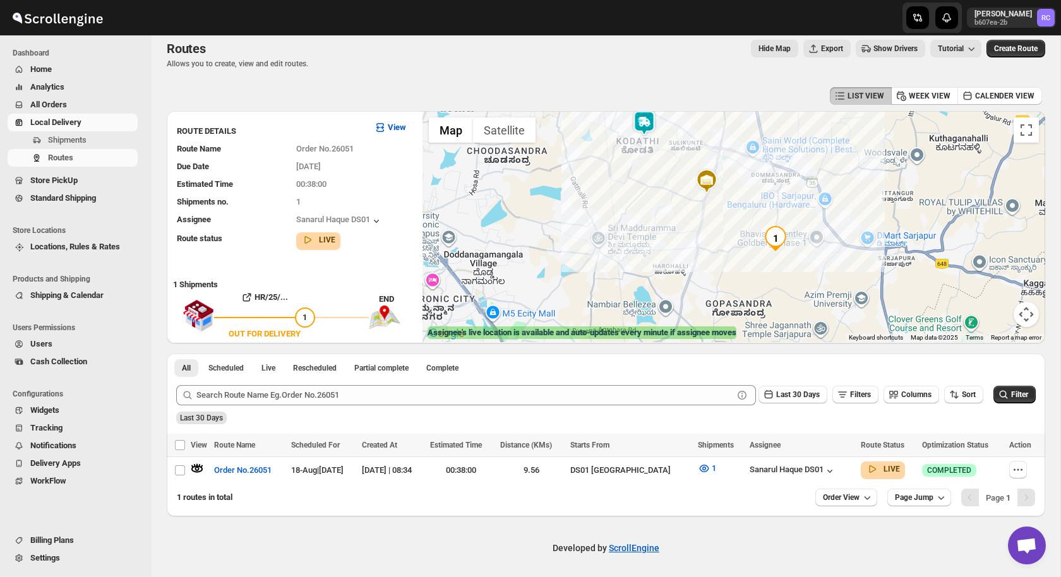
click at [647, 128] on img at bounding box center [643, 123] width 25 height 25
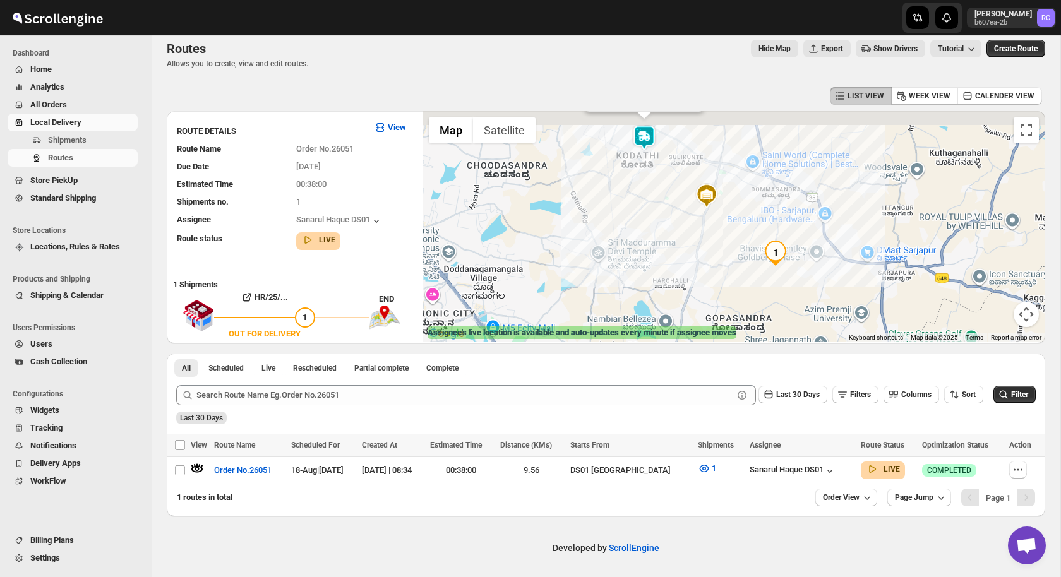
click at [647, 128] on div "Assignee : Sanarul Haque DS01 Updated at : 18/08/2025, 09:22:17 Duty mode Enabl…" at bounding box center [733, 226] width 623 height 231
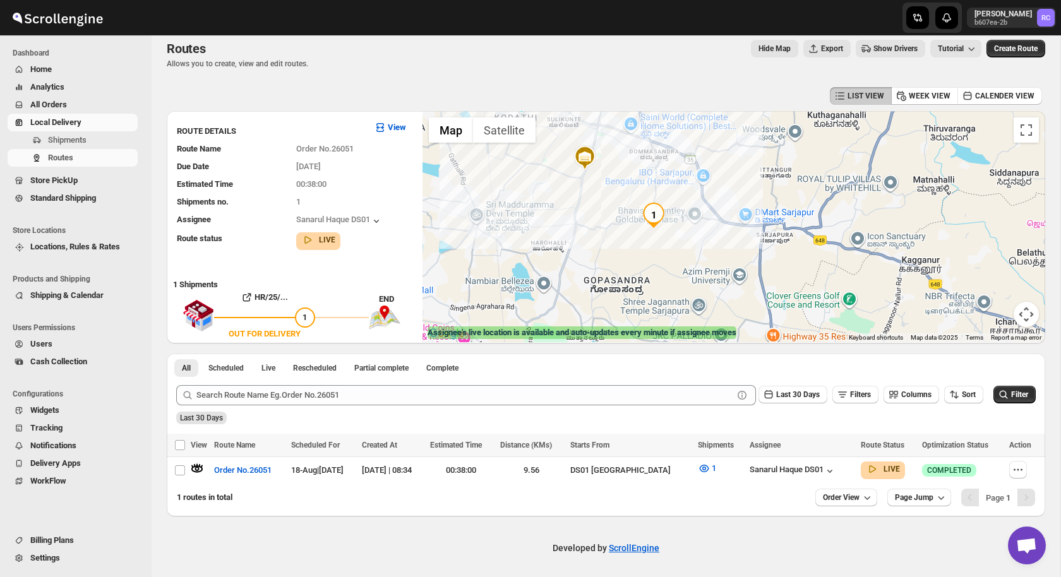
drag, startPoint x: 801, startPoint y: 300, endPoint x: 609, endPoint y: 126, distance: 259.3
click at [609, 126] on div "Assignee : Sanarul Haque DS01 Updated at : 18/08/2025, 09:22:24 Duty mode Enabl…" at bounding box center [733, 226] width 623 height 231
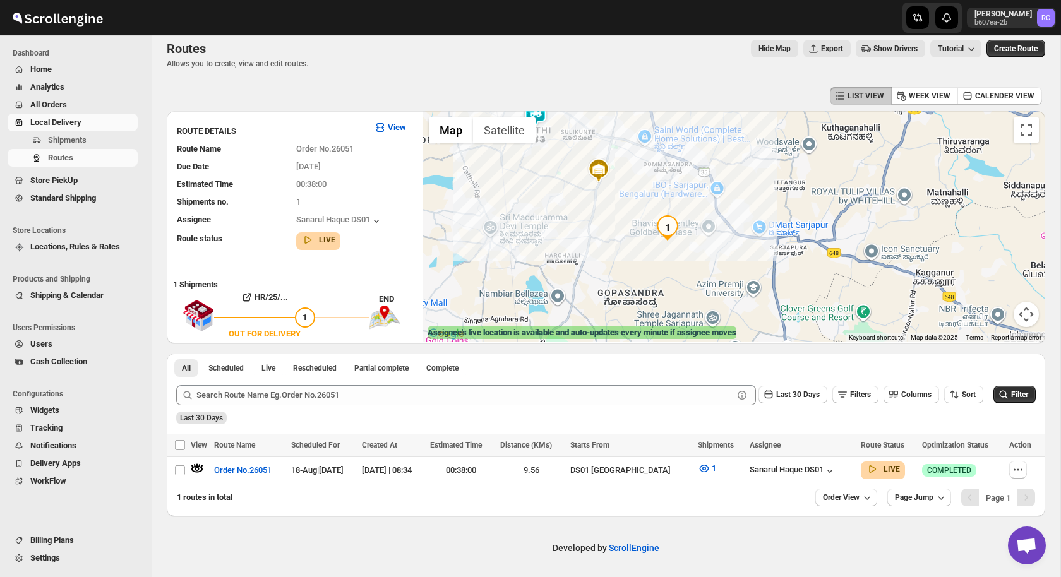
drag, startPoint x: 611, startPoint y: 184, endPoint x: 631, endPoint y: 201, distance: 26.4
click at [631, 201] on div "Assignee : Sanarul Haque DS01 Updated at : 18/08/2025, 09:22:24 Duty mode Enabl…" at bounding box center [733, 226] width 623 height 231
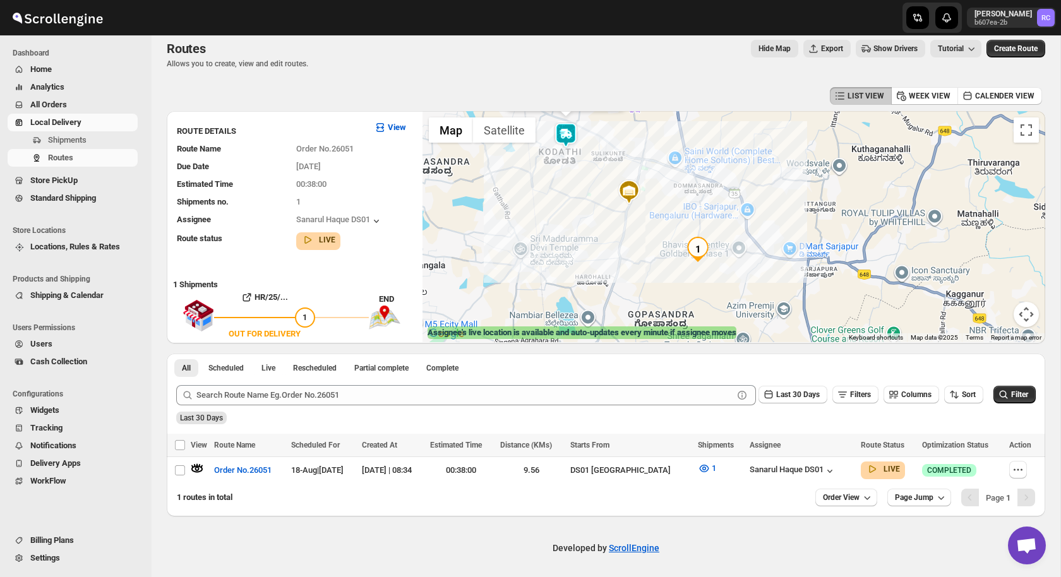
drag, startPoint x: 616, startPoint y: 155, endPoint x: 644, endPoint y: 177, distance: 36.4
click at [644, 177] on div "Assignee : Sanarul Haque DS01 Updated at : 18/08/2025, 09:22:24 Duty mode Enabl…" at bounding box center [733, 226] width 623 height 231
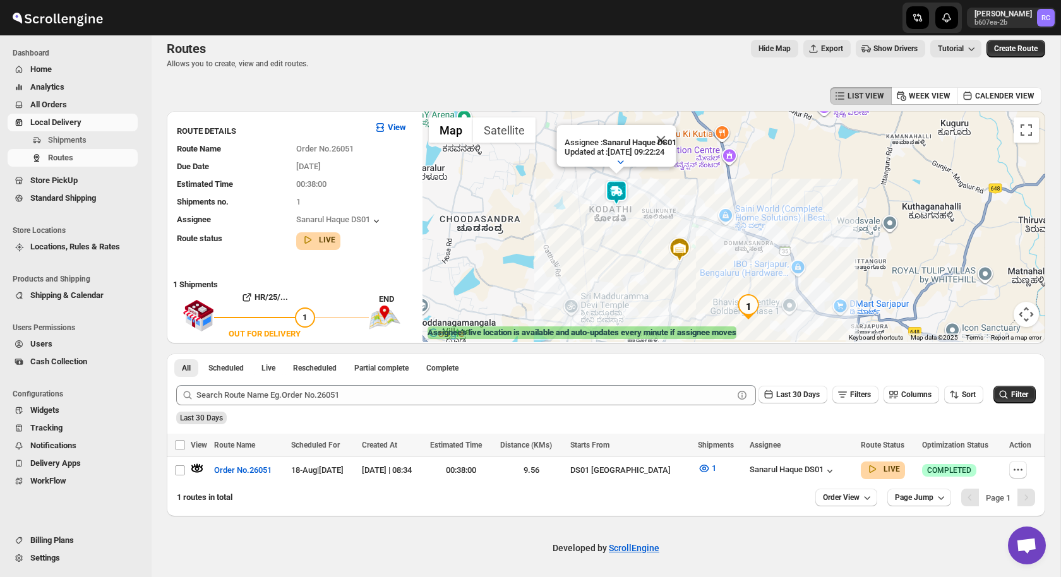
drag, startPoint x: 626, startPoint y: 177, endPoint x: 679, endPoint y: 232, distance: 75.9
click at [679, 232] on div "Assignee : Sanarul Haque DS01 Updated at : 18/08/2025, 09:22:24 Duty mode Enabl…" at bounding box center [733, 226] width 623 height 231
click at [679, 230] on div "Assignee : Sanarul Haque DS01 Updated at : 18/08/2025, 09:22:24 Duty mode Enabl…" at bounding box center [733, 226] width 623 height 231
click at [733, 230] on div "Assignee : Sanarul Haque DS01 Updated at : 18/08/2025, 09:22:24 Duty mode Enabl…" at bounding box center [733, 226] width 623 height 231
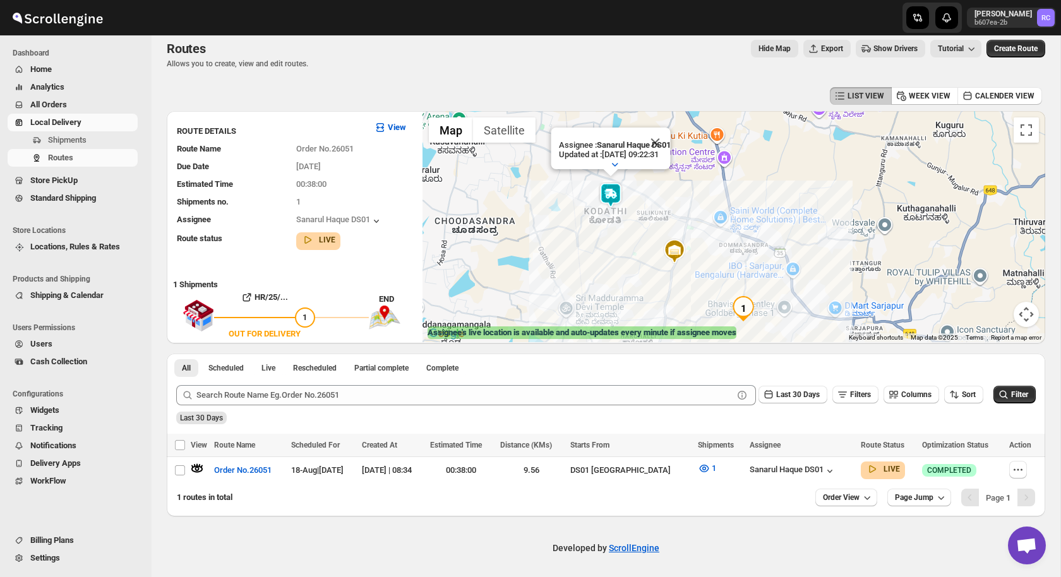
drag, startPoint x: 754, startPoint y: 260, endPoint x: 746, endPoint y: 236, distance: 25.4
click at [746, 236] on div "Assignee : Sanarul Haque DS01 Updated at : 18/08/2025, 09:22:31 Duty mode Enabl…" at bounding box center [733, 226] width 623 height 231
